Goal: Information Seeking & Learning: Learn about a topic

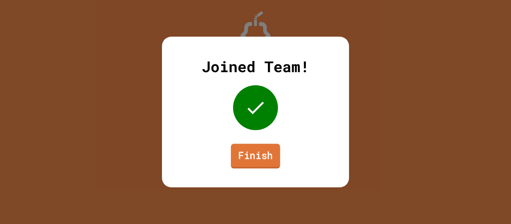
click at [256, 160] on link "Finish" at bounding box center [255, 156] width 49 height 25
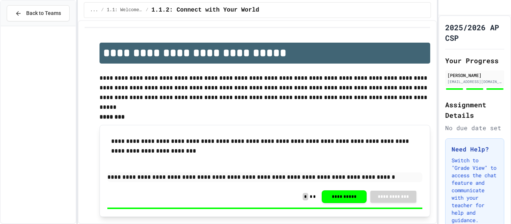
scroll to position [301, 0]
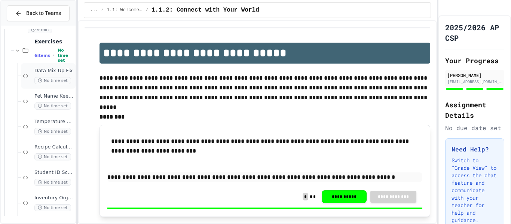
click at [38, 84] on div "Data Mix-Up Fix No time set" at bounding box center [48, 75] width 55 height 25
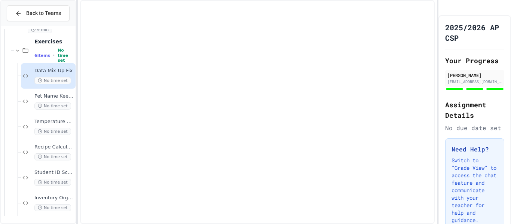
scroll to position [292, 0]
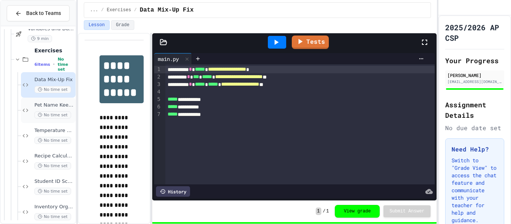
click at [48, 119] on div "Pet Name Keeper No time set" at bounding box center [48, 110] width 55 height 25
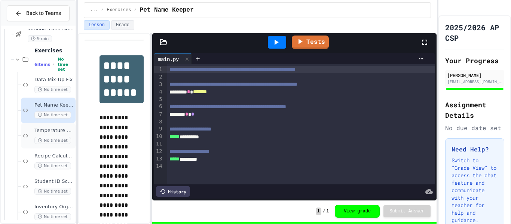
click at [49, 134] on div "Temperature Converter No time set" at bounding box center [54, 136] width 40 height 16
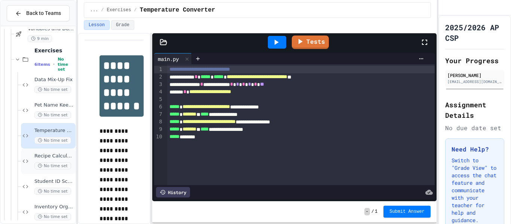
click at [48, 162] on div "Recipe Calculator No time set" at bounding box center [54, 161] width 40 height 16
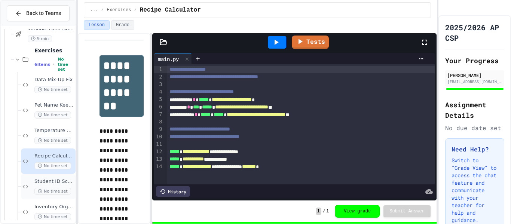
click at [45, 198] on div "Student ID Scanner No time set" at bounding box center [48, 186] width 55 height 25
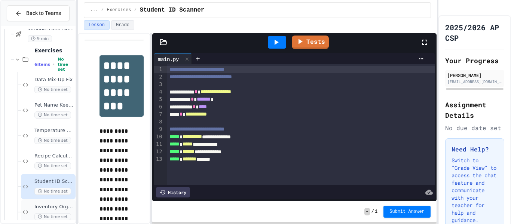
click at [42, 212] on div "Inventory Organizer No time set" at bounding box center [54, 212] width 40 height 16
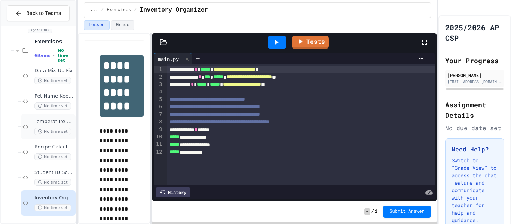
scroll to position [301, 0]
click at [43, 173] on span "Student ID Scanner" at bounding box center [54, 172] width 40 height 6
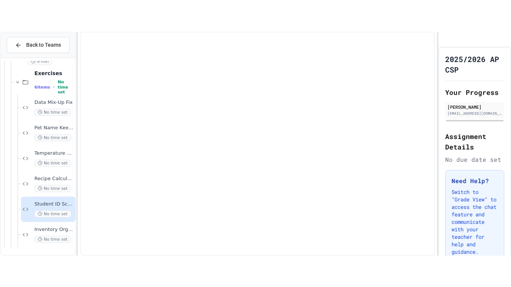
scroll to position [292, 0]
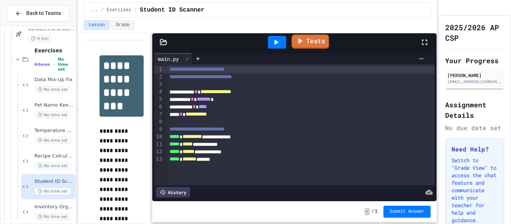
click at [311, 43] on link "Tests" at bounding box center [309, 41] width 37 height 14
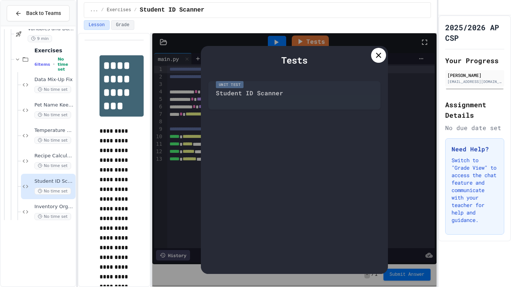
scroll to position [238, 0]
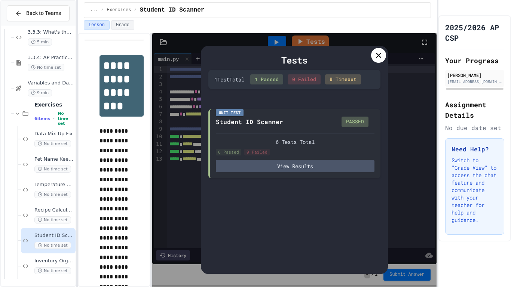
click at [377, 57] on icon at bounding box center [378, 55] width 5 height 5
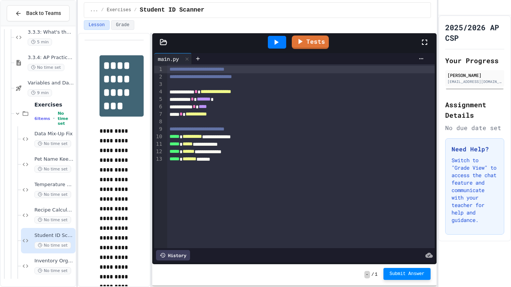
click at [410, 224] on button "Submit Answer" at bounding box center [406, 274] width 47 height 12
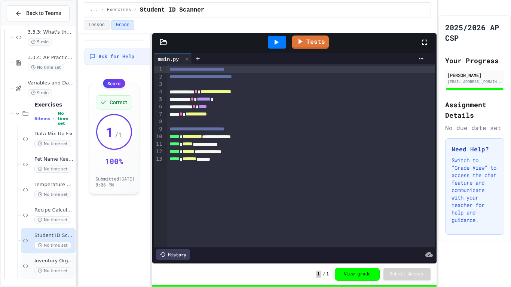
click at [49, 224] on div "Inventory Organizer No time set" at bounding box center [54, 266] width 40 height 16
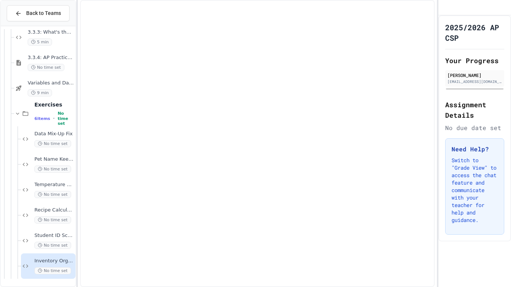
scroll to position [229, 0]
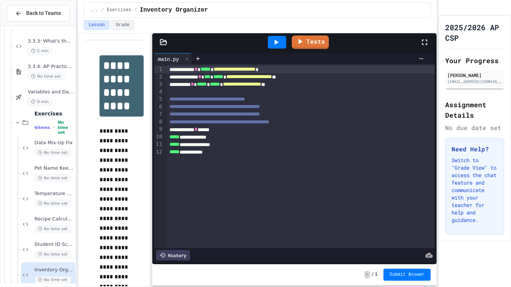
click at [236, 129] on div "**********" at bounding box center [301, 129] width 268 height 7
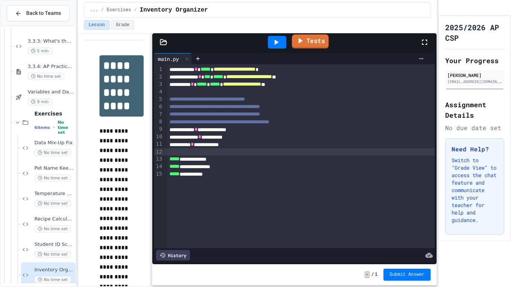
click at [314, 42] on link "Tests" at bounding box center [310, 41] width 37 height 14
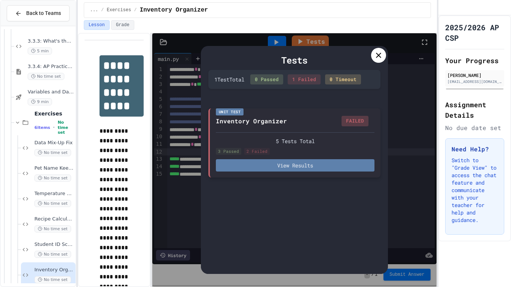
click at [306, 163] on button "View Results" at bounding box center [295, 165] width 159 height 12
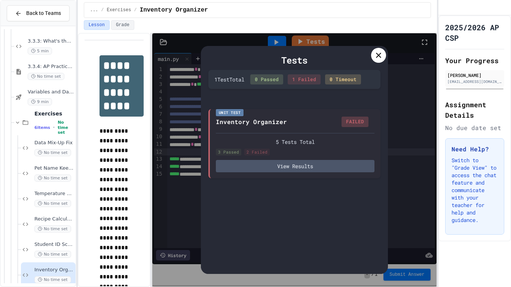
click at [378, 56] on icon at bounding box center [378, 55] width 9 height 9
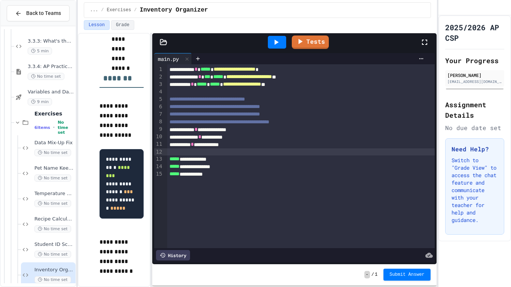
scroll to position [652, 0]
drag, startPoint x: 123, startPoint y: 214, endPoint x: 134, endPoint y: 214, distance: 10.5
click at [134, 214] on pre "**********" at bounding box center [122, 184] width 44 height 70
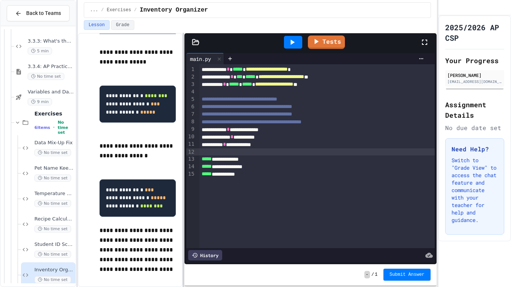
scroll to position [348, 0]
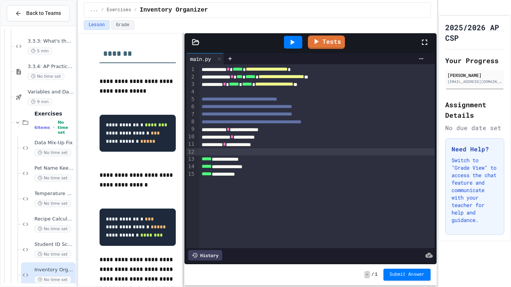
click at [183, 150] on div at bounding box center [183, 160] width 1 height 254
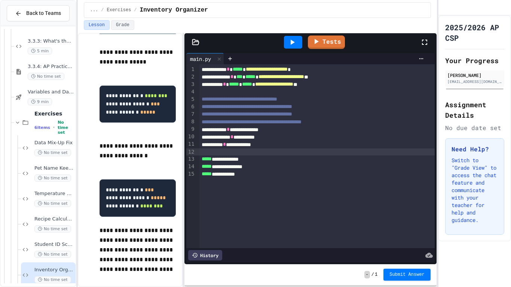
click at [296, 42] on icon at bounding box center [292, 42] width 9 height 9
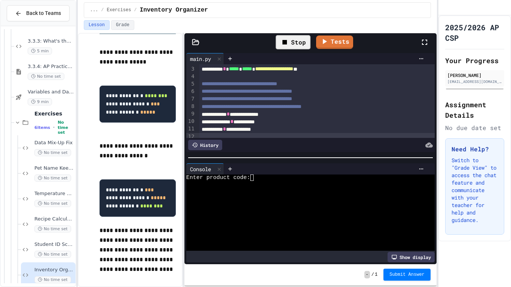
scroll to position [42, 0]
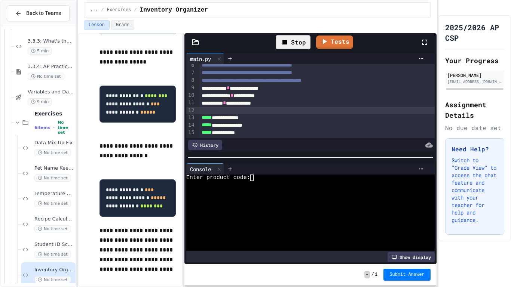
click at [256, 182] on div at bounding box center [307, 184] width 242 height 6
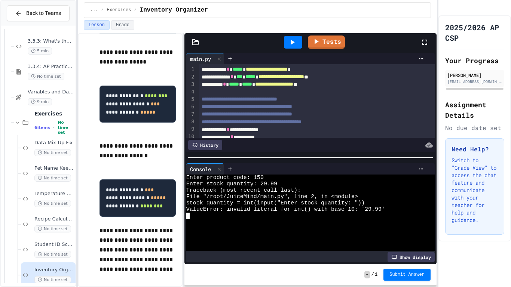
scroll to position [0, 0]
click at [221, 168] on icon at bounding box center [219, 169] width 5 height 5
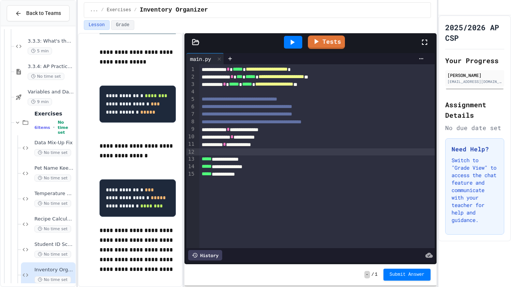
scroll to position [368, 0]
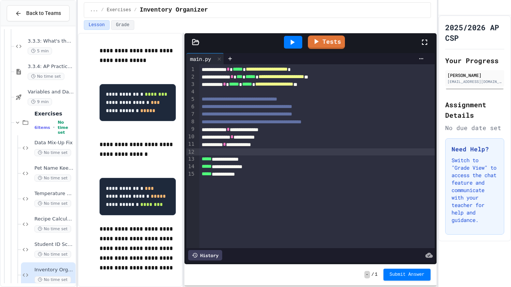
click at [261, 77] on div "**********" at bounding box center [317, 76] width 236 height 7
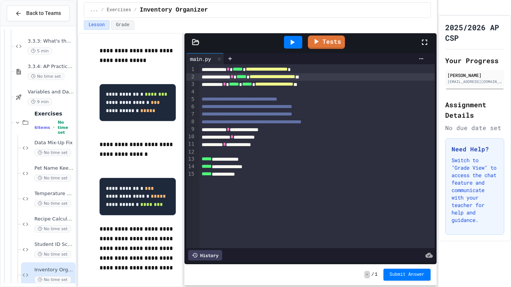
click at [376, 79] on div "**********" at bounding box center [317, 76] width 236 height 7
click at [321, 44] on link "Tests" at bounding box center [326, 41] width 37 height 14
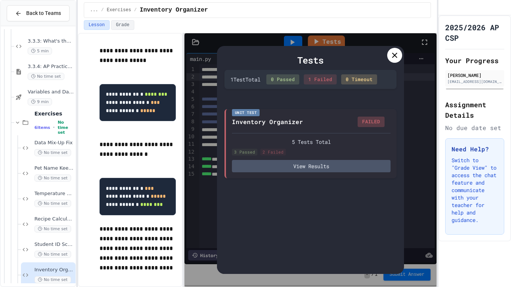
click at [395, 56] on icon at bounding box center [394, 55] width 9 height 9
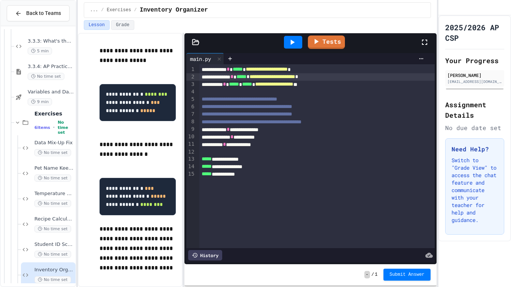
click at [297, 43] on div at bounding box center [293, 42] width 18 height 13
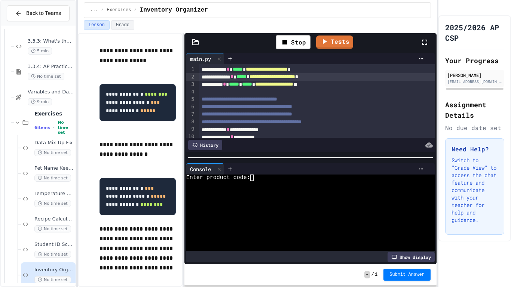
click at [256, 181] on textarea "Terminal input" at bounding box center [255, 178] width 3 height 6
type textarea "***"
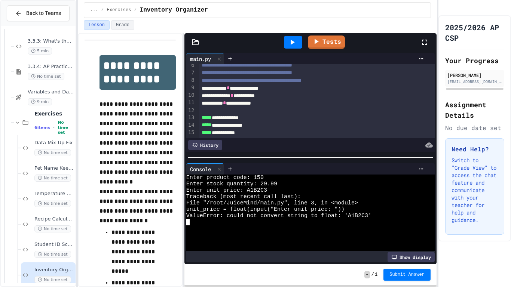
scroll to position [0, 0]
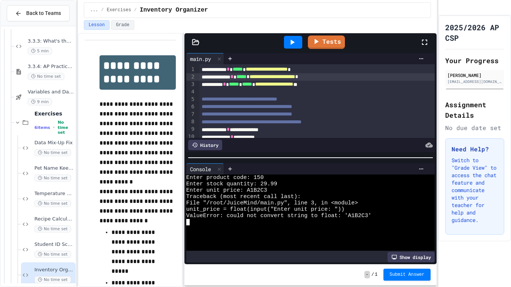
click at [255, 82] on div "**********" at bounding box center [317, 84] width 236 height 7
click at [334, 86] on div "**********" at bounding box center [317, 84] width 236 height 7
click at [313, 45] on icon at bounding box center [316, 40] width 9 height 9
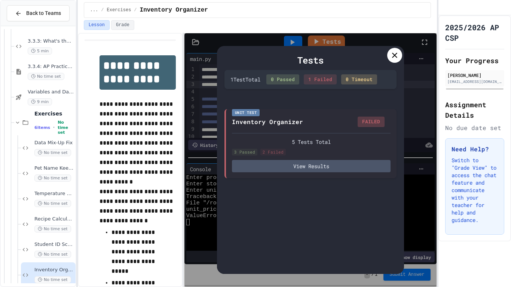
click at [394, 55] on icon at bounding box center [394, 55] width 5 height 5
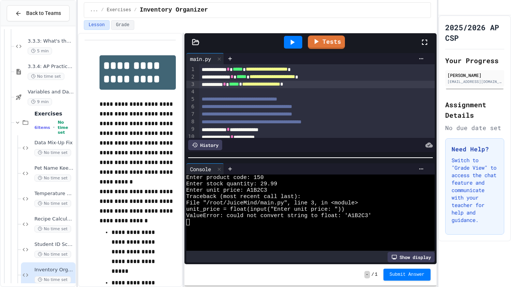
click at [239, 83] on span "*****" at bounding box center [234, 84] width 10 height 5
click at [222, 171] on icon at bounding box center [219, 169] width 5 height 5
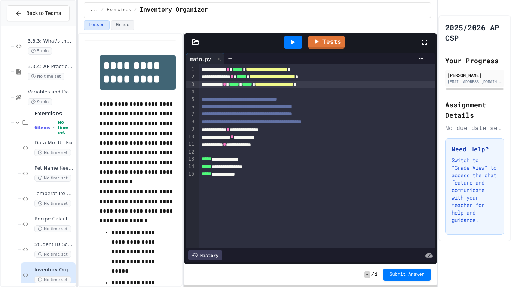
click at [357, 86] on div "**********" at bounding box center [317, 84] width 236 height 7
click at [242, 86] on span "*" at bounding box center [240, 84] width 3 height 5
click at [323, 42] on link "Tests" at bounding box center [326, 41] width 36 height 14
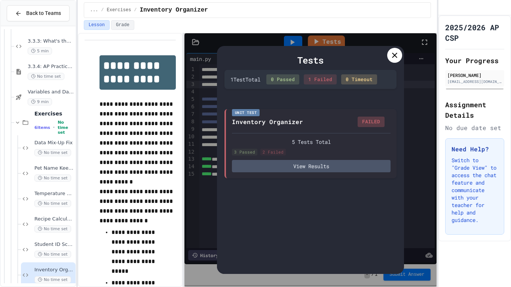
click at [394, 59] on icon at bounding box center [394, 55] width 9 height 9
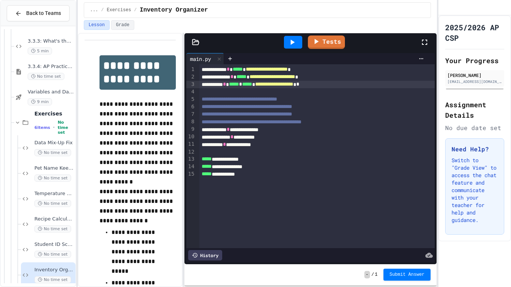
click at [242, 85] on span "*" at bounding box center [240, 84] width 3 height 5
click at [327, 85] on div "**********" at bounding box center [317, 84] width 236 height 7
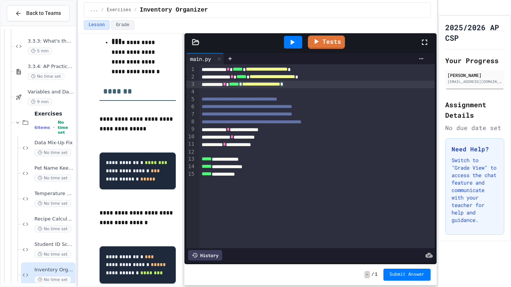
scroll to position [282, 0]
click at [423, 45] on icon at bounding box center [424, 42] width 9 height 9
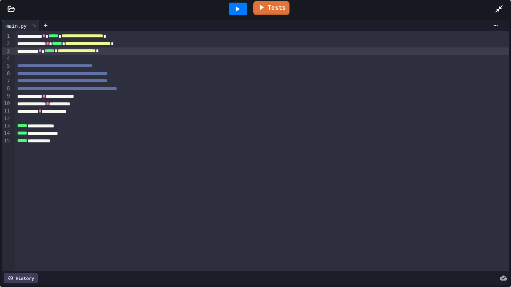
click at [285, 10] on link "Tests" at bounding box center [271, 8] width 36 height 14
click at [240, 8] on icon at bounding box center [237, 8] width 9 height 9
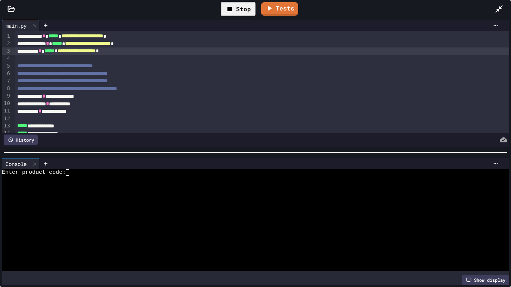
click at [70, 172] on textarea "Terminal input" at bounding box center [70, 172] width 3 height 6
type textarea "*"
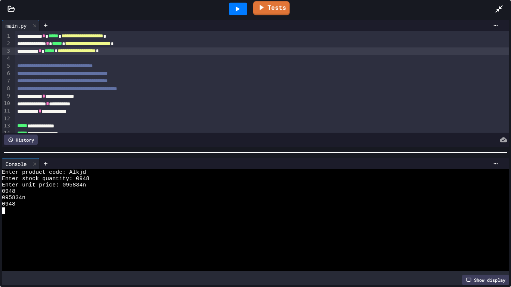
click at [272, 9] on link "Tests" at bounding box center [271, 8] width 37 height 14
click at [271, 5] on link "Tests" at bounding box center [271, 8] width 37 height 14
click at [498, 9] on icon at bounding box center [498, 8] width 7 height 7
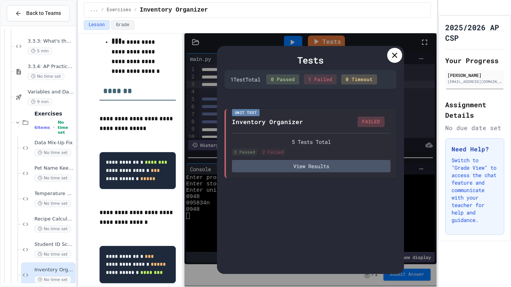
click at [498, 9] on div at bounding box center [474, 7] width 73 height 15
click at [395, 54] on icon at bounding box center [394, 55] width 5 height 5
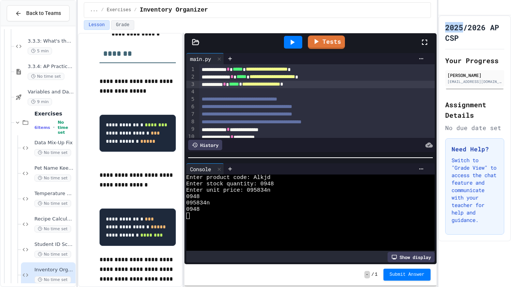
scroll to position [320, 0]
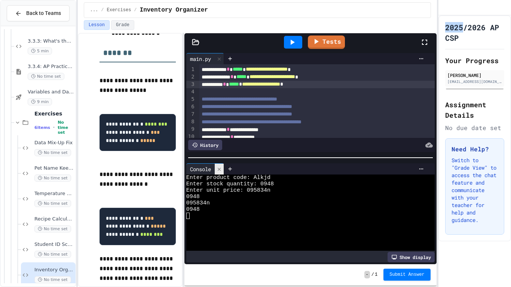
click at [217, 171] on div at bounding box center [219, 169] width 9 height 11
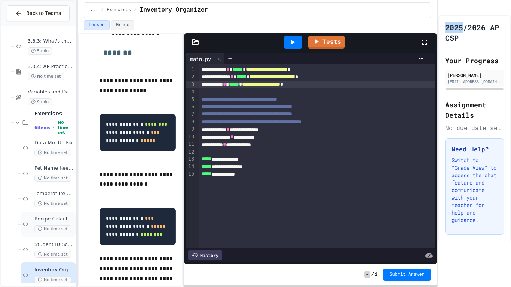
scroll to position [238, 0]
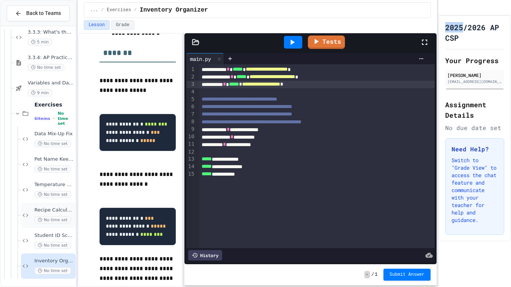
click at [51, 208] on span "Recipe Calculator" at bounding box center [54, 210] width 40 height 6
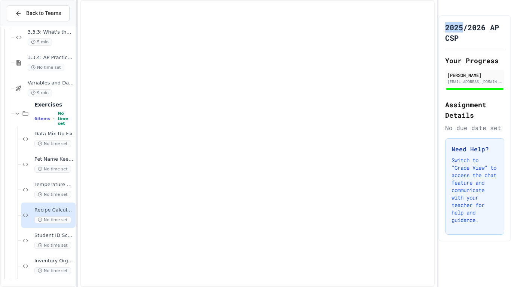
scroll to position [229, 0]
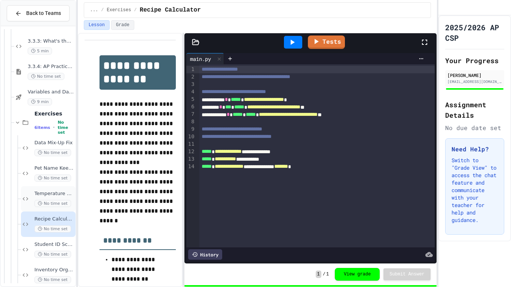
click at [48, 196] on span "Temperature Converter" at bounding box center [54, 194] width 40 height 6
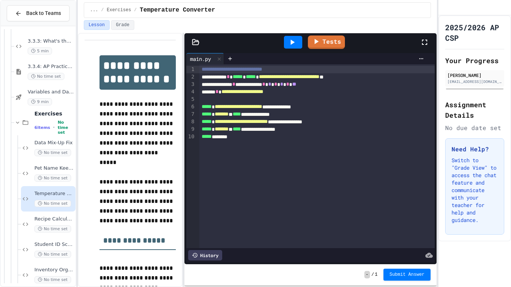
click at [291, 39] on icon at bounding box center [292, 42] width 9 height 9
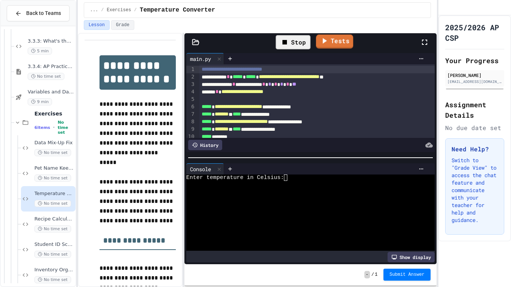
click at [347, 39] on link "Tests" at bounding box center [334, 41] width 37 height 14
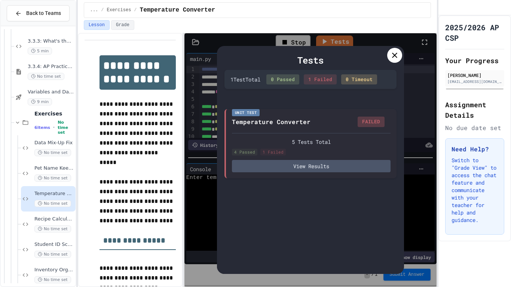
click at [392, 59] on icon at bounding box center [394, 55] width 9 height 9
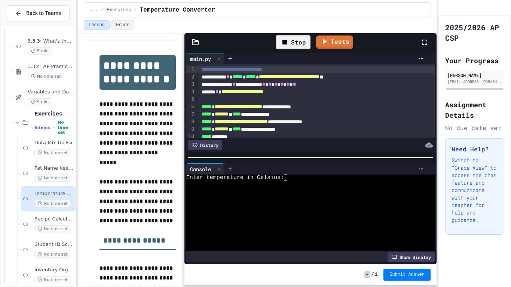
click at [288, 178] on textarea "Terminal input" at bounding box center [288, 178] width 3 height 6
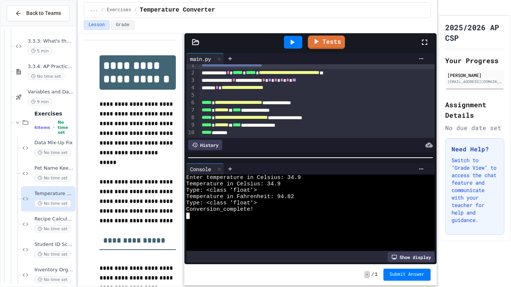
scroll to position [129, 0]
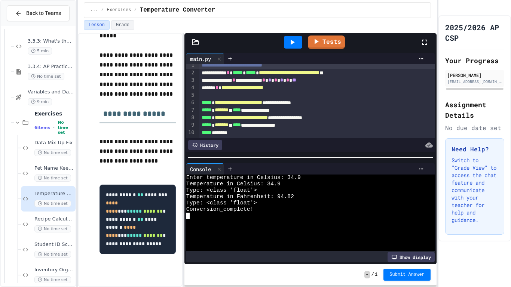
click at [294, 45] on icon at bounding box center [292, 42] width 9 height 9
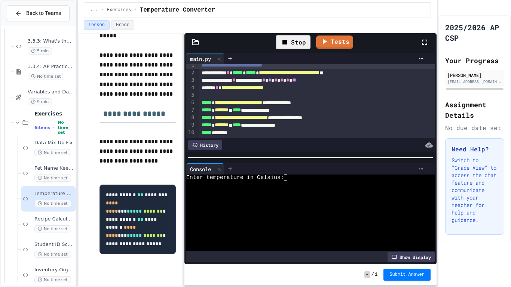
click at [288, 178] on textarea "Terminal input" at bounding box center [288, 178] width 3 height 6
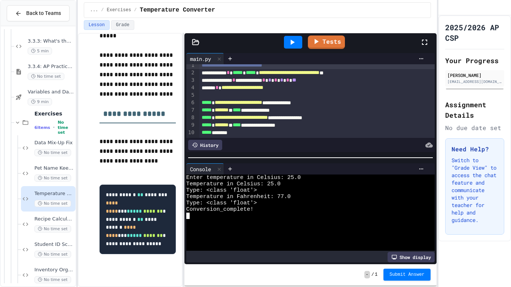
click at [249, 134] on div "***** ********" at bounding box center [317, 132] width 236 height 7
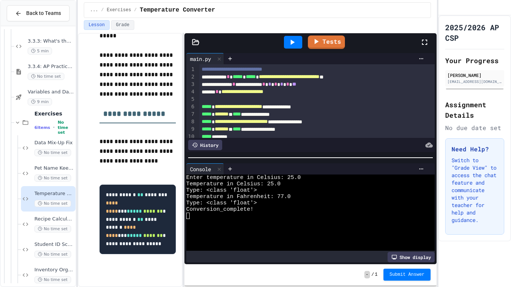
scroll to position [0, 0]
click at [340, 44] on link "Tests" at bounding box center [326, 41] width 37 height 14
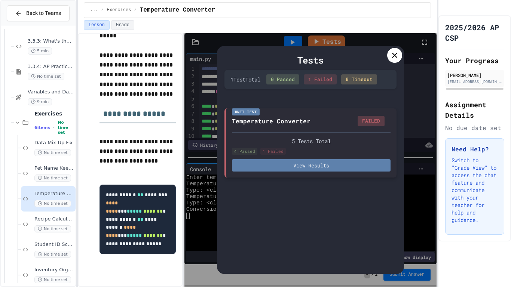
click at [296, 165] on button "View Results" at bounding box center [311, 165] width 159 height 12
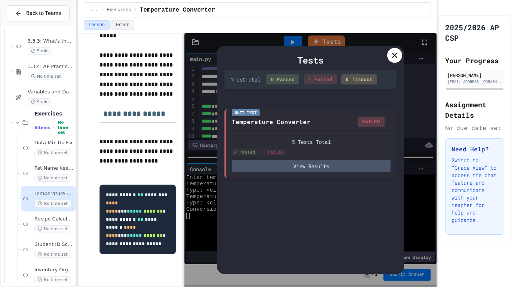
click at [397, 55] on icon at bounding box center [394, 55] width 9 height 9
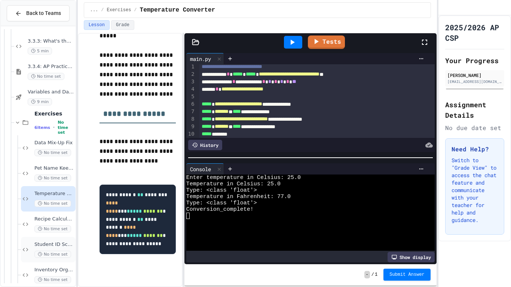
scroll to position [238, 0]
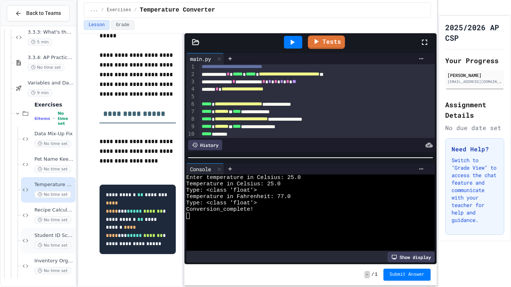
click at [45, 224] on span "Student ID Scanner" at bounding box center [54, 236] width 40 height 6
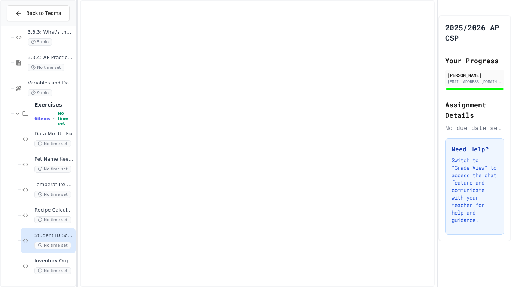
scroll to position [229, 0]
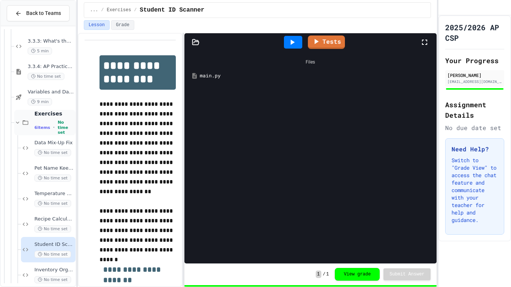
click at [24, 124] on icon at bounding box center [25, 122] width 9 height 7
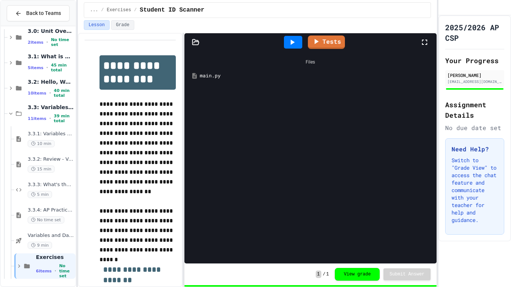
scroll to position [76, 0]
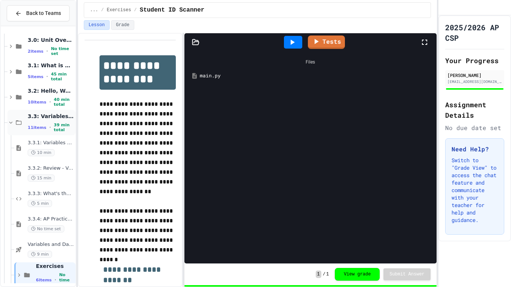
click at [16, 123] on icon at bounding box center [19, 122] width 6 height 4
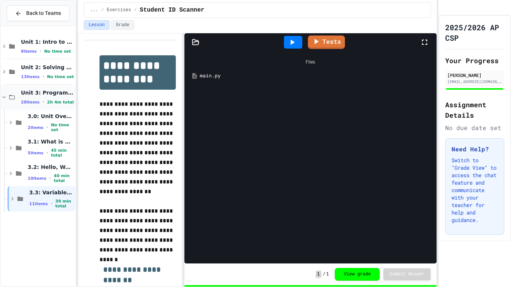
click at [12, 103] on div "Unit 3: Programming with Python 28 items • 2h 4m total" at bounding box center [38, 97] width 75 height 25
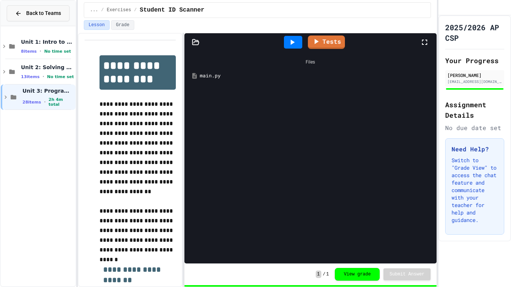
click at [53, 12] on span "Back to Teams" at bounding box center [43, 13] width 35 height 8
